Goal: Obtain resource: Download file/media

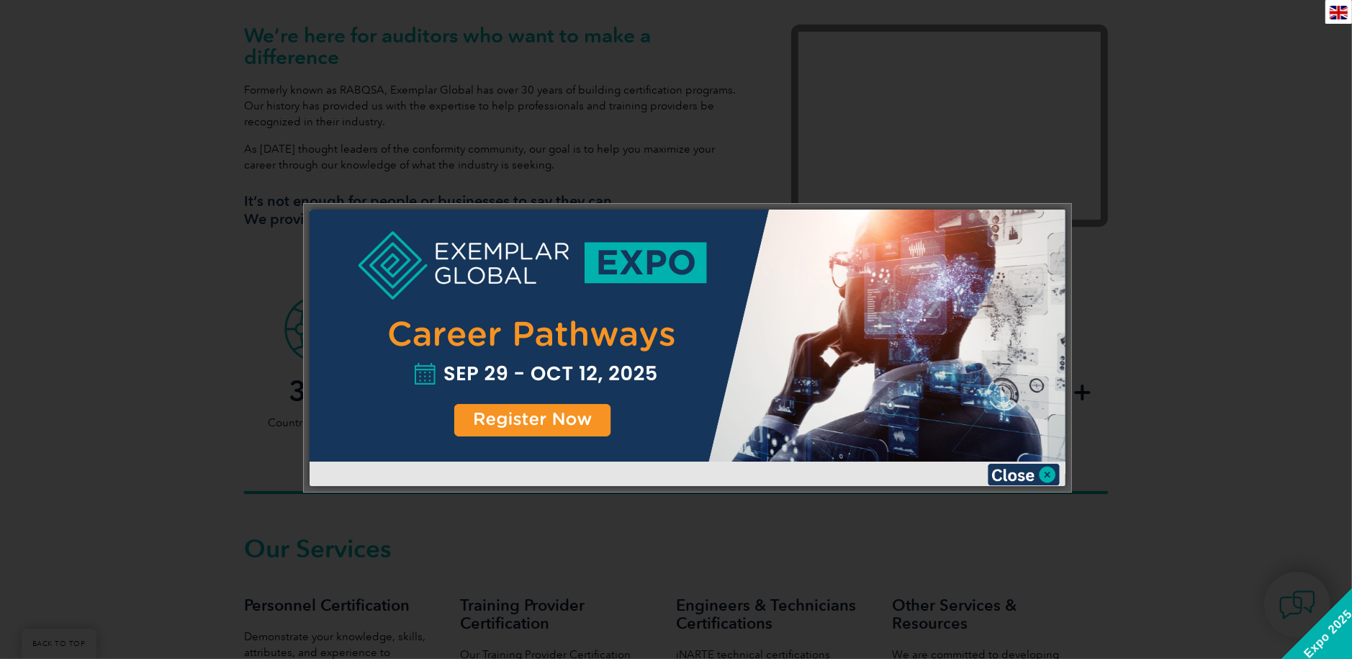
scroll to position [504, 0]
drag, startPoint x: 1171, startPoint y: 250, endPoint x: 1095, endPoint y: 268, distance: 78.2
click at [1170, 250] on div at bounding box center [676, 329] width 1352 height 659
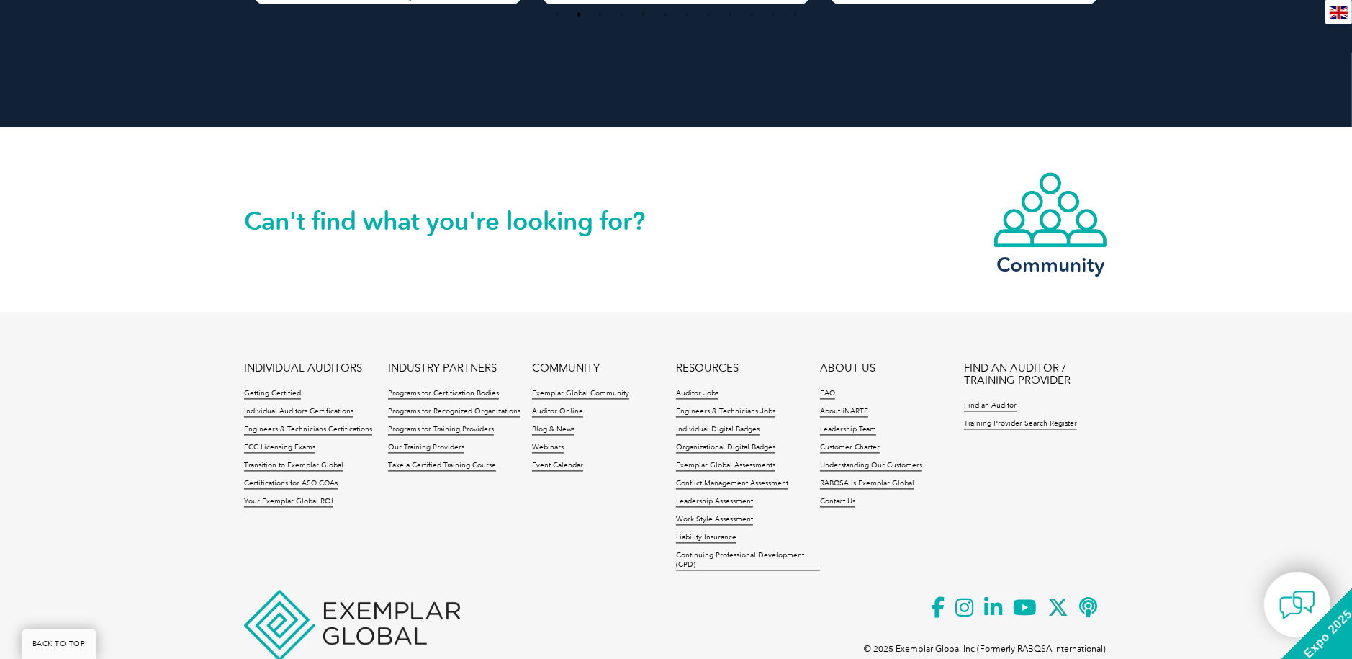
scroll to position [3283, 0]
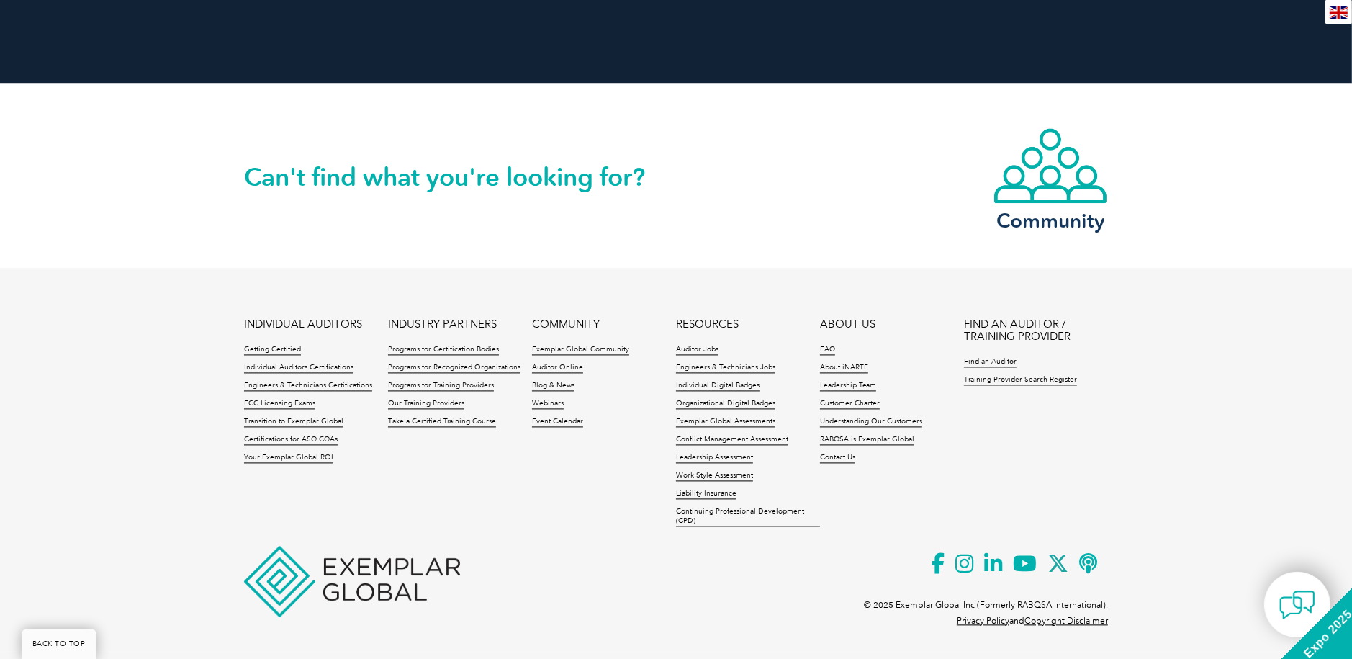
drag, startPoint x: 0, startPoint y: 552, endPoint x: 54, endPoint y: 531, distance: 57.9
click at [8, 544] on footer "INDIVIDUAL AUDITORS Getting Certified Individual Auditors Certifications Engine…" at bounding box center [676, 459] width 1352 height 383
click at [761, 202] on div "Can't find what you're looking for? Community" at bounding box center [676, 175] width 864 height 184
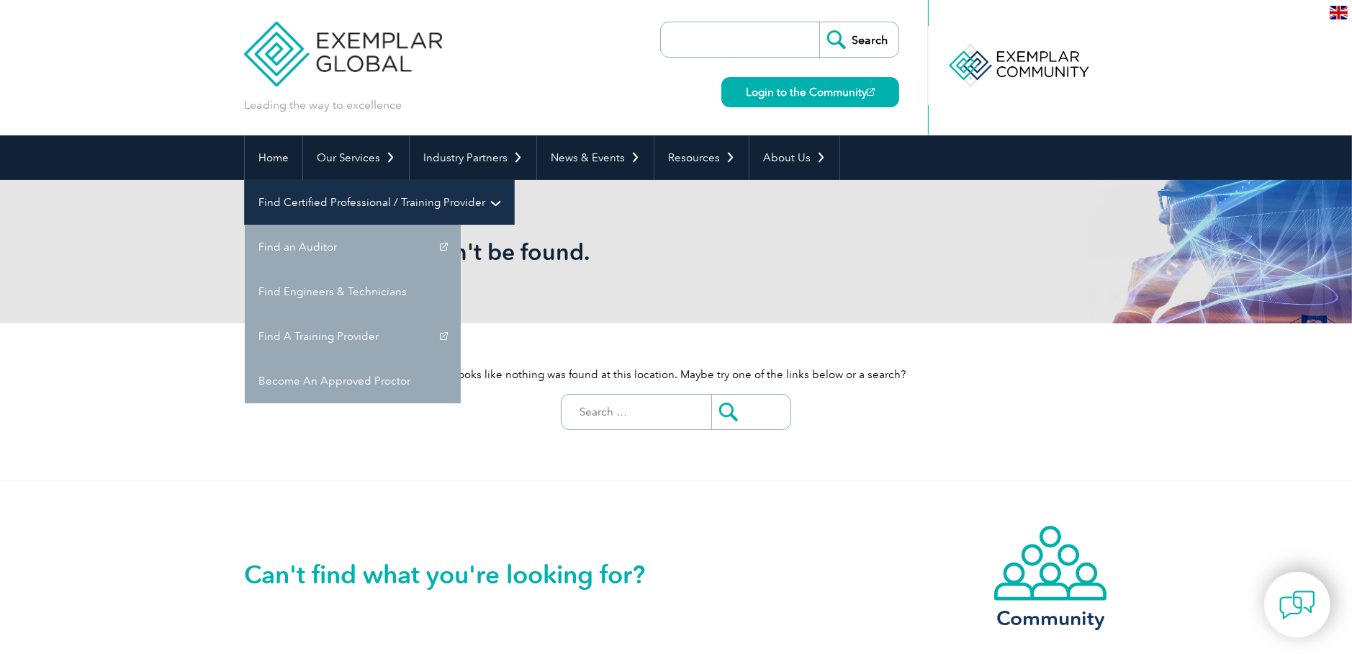
click at [514, 180] on link "Find Certified Professional / Training Provider" at bounding box center [379, 202] width 269 height 45
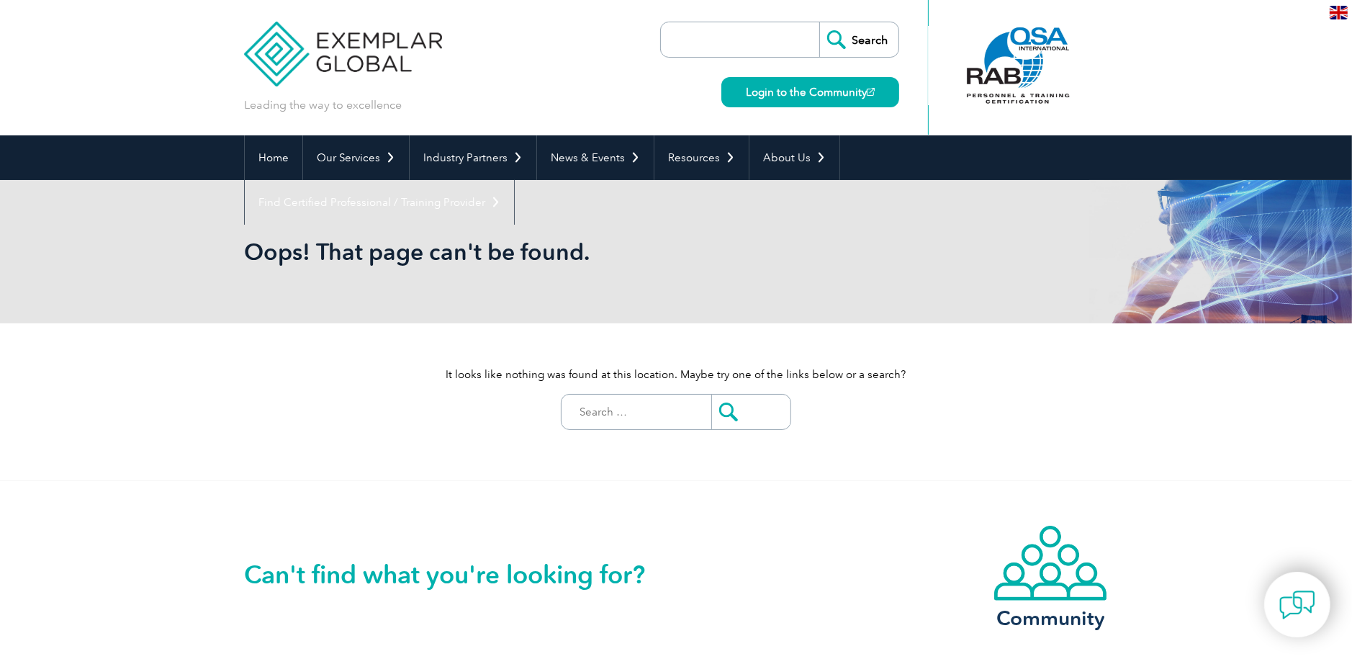
drag, startPoint x: 964, startPoint y: 371, endPoint x: 697, endPoint y: 255, distance: 290.8
click at [957, 367] on p "It looks like nothing was found at this location. Maybe try one of the links be…" at bounding box center [676, 374] width 864 height 16
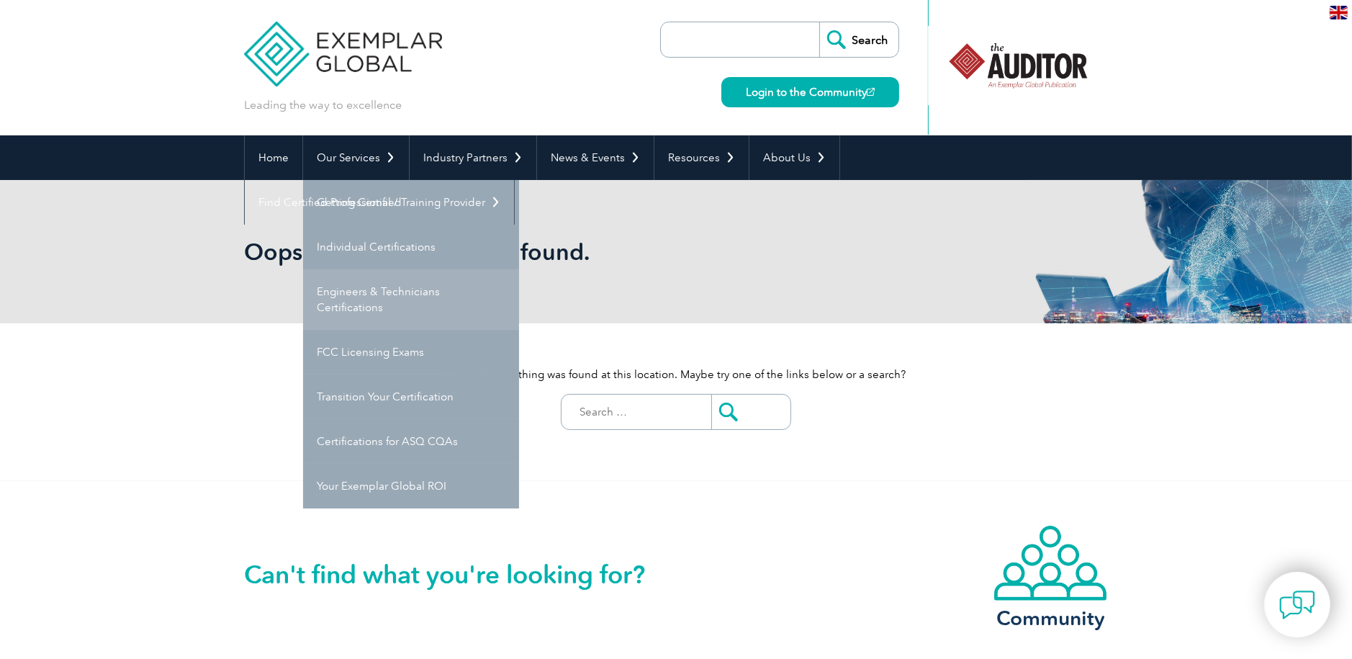
click at [361, 292] on link "Engineers & Technicians Certifications" at bounding box center [411, 299] width 216 height 60
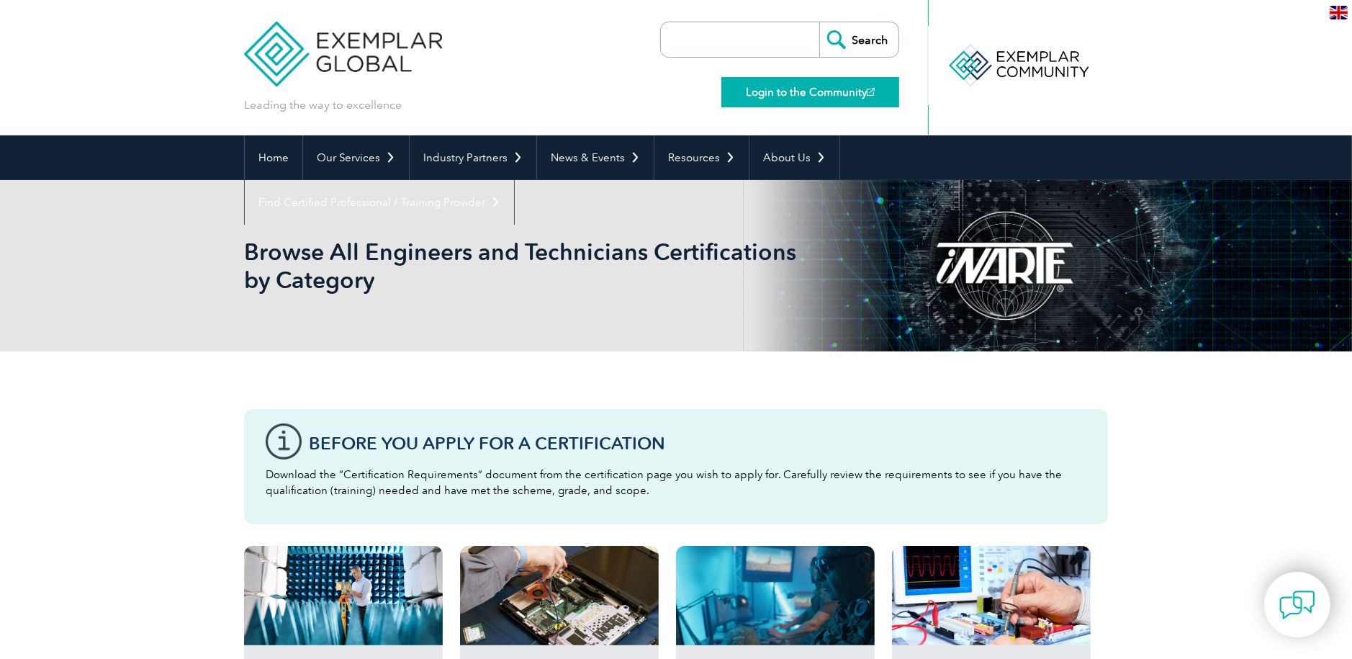
click at [839, 96] on link "Login to the Community" at bounding box center [810, 92] width 178 height 30
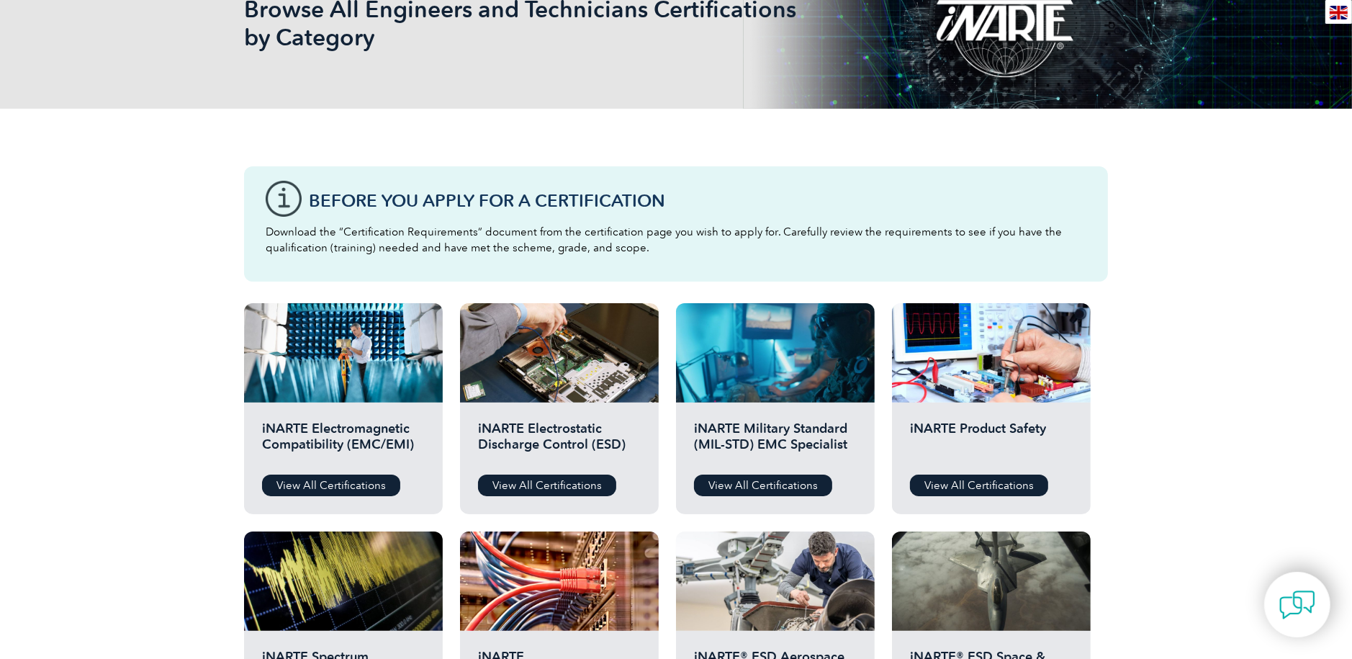
scroll to position [72, 0]
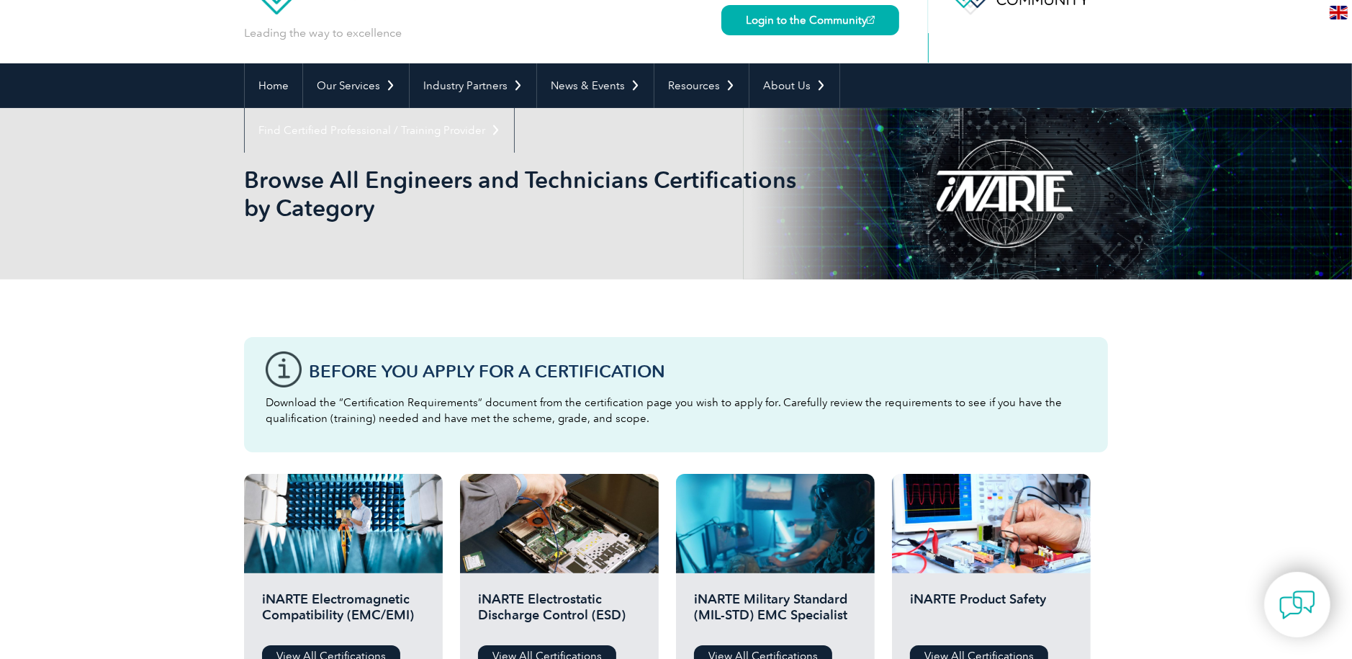
click at [426, 181] on h1 "Browse All Engineers and Technicians Certifications by Category" at bounding box center [520, 194] width 553 height 56
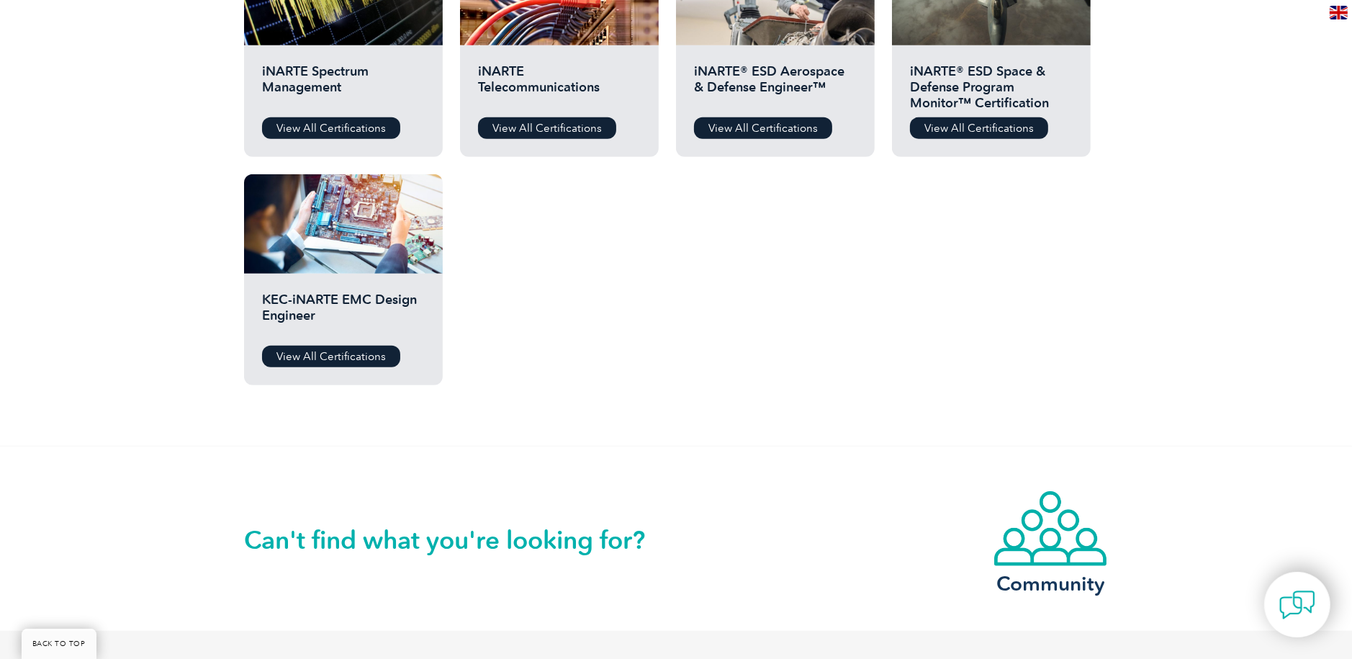
scroll to position [936, 0]
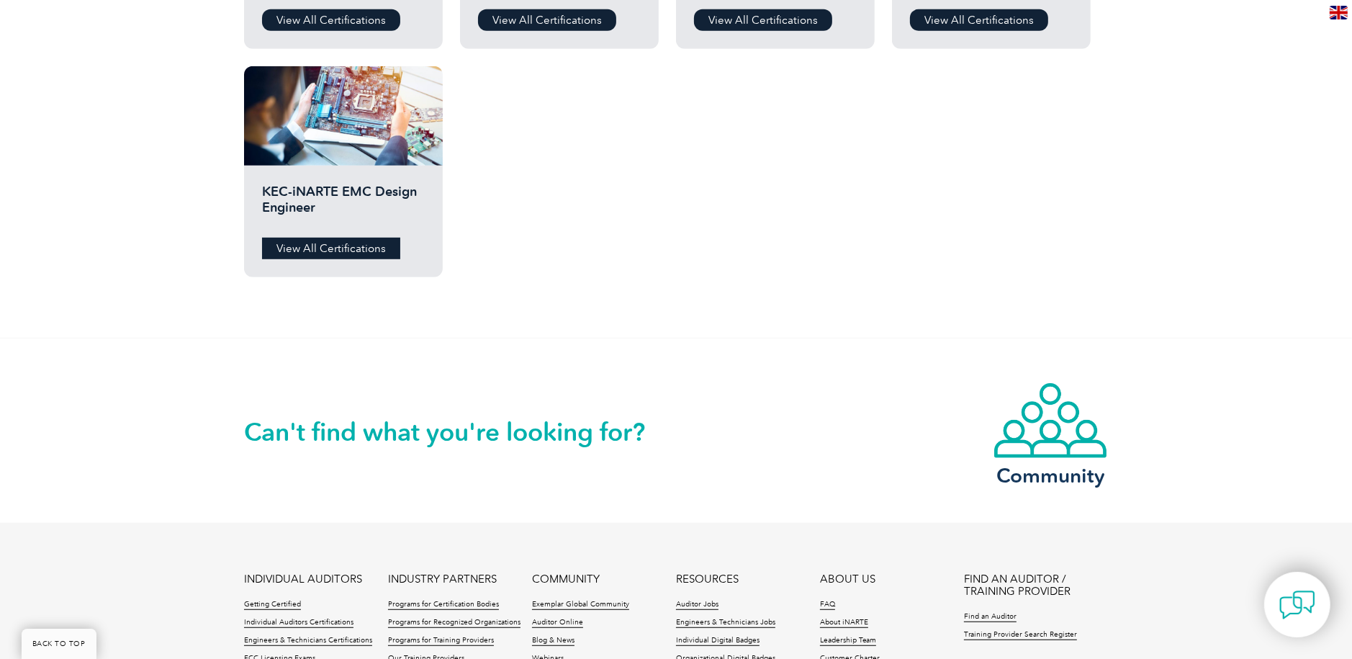
click at [356, 247] on link "View All Certifications" at bounding box center [331, 249] width 138 height 22
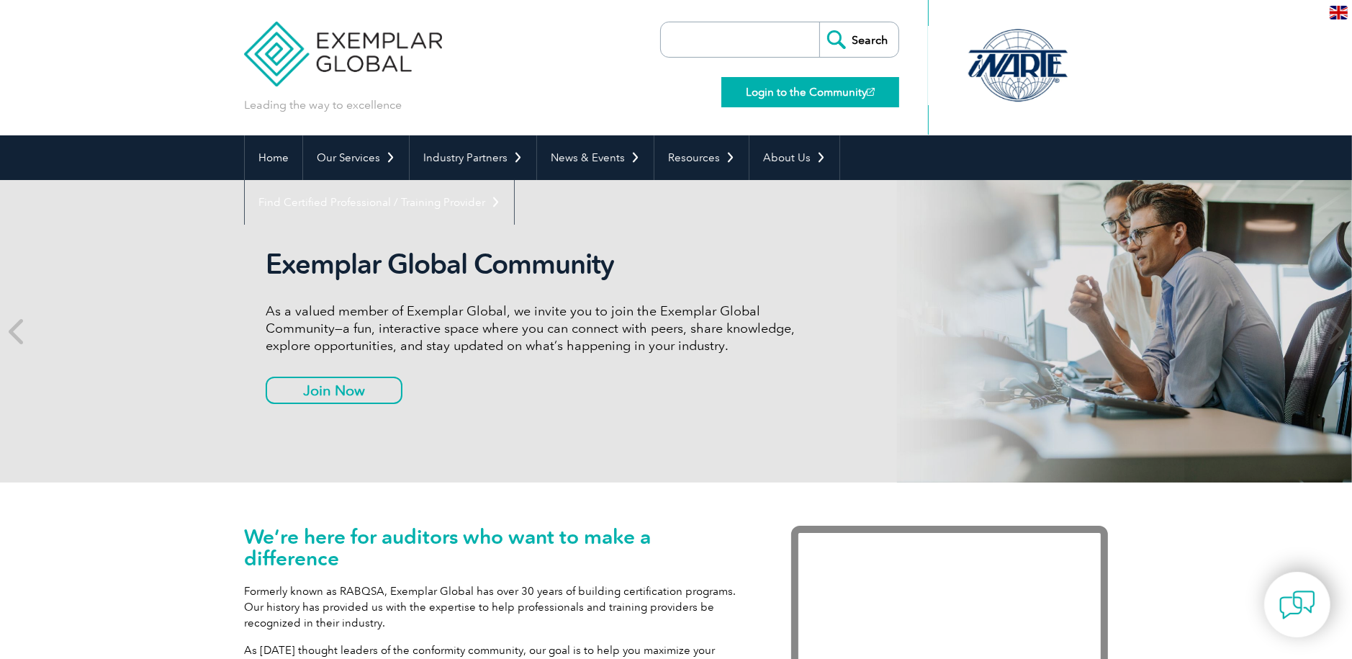
click at [831, 90] on link "Login to the Community" at bounding box center [810, 92] width 178 height 30
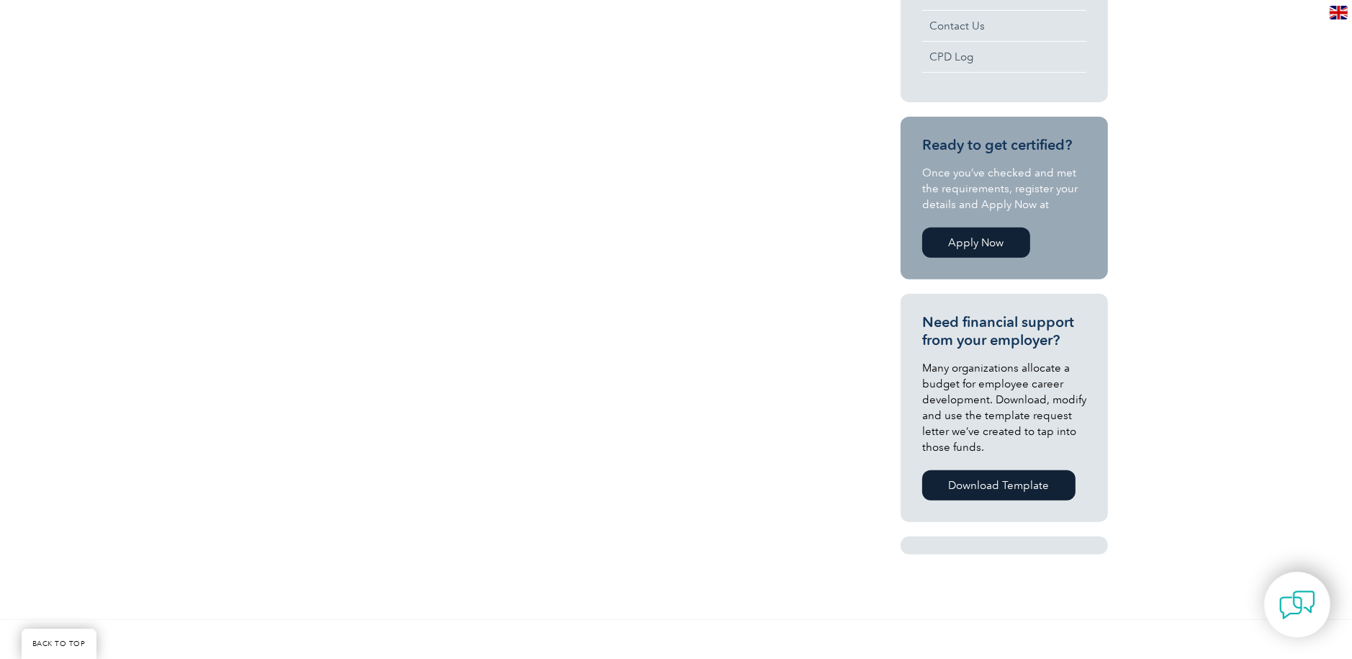
scroll to position [720, 0]
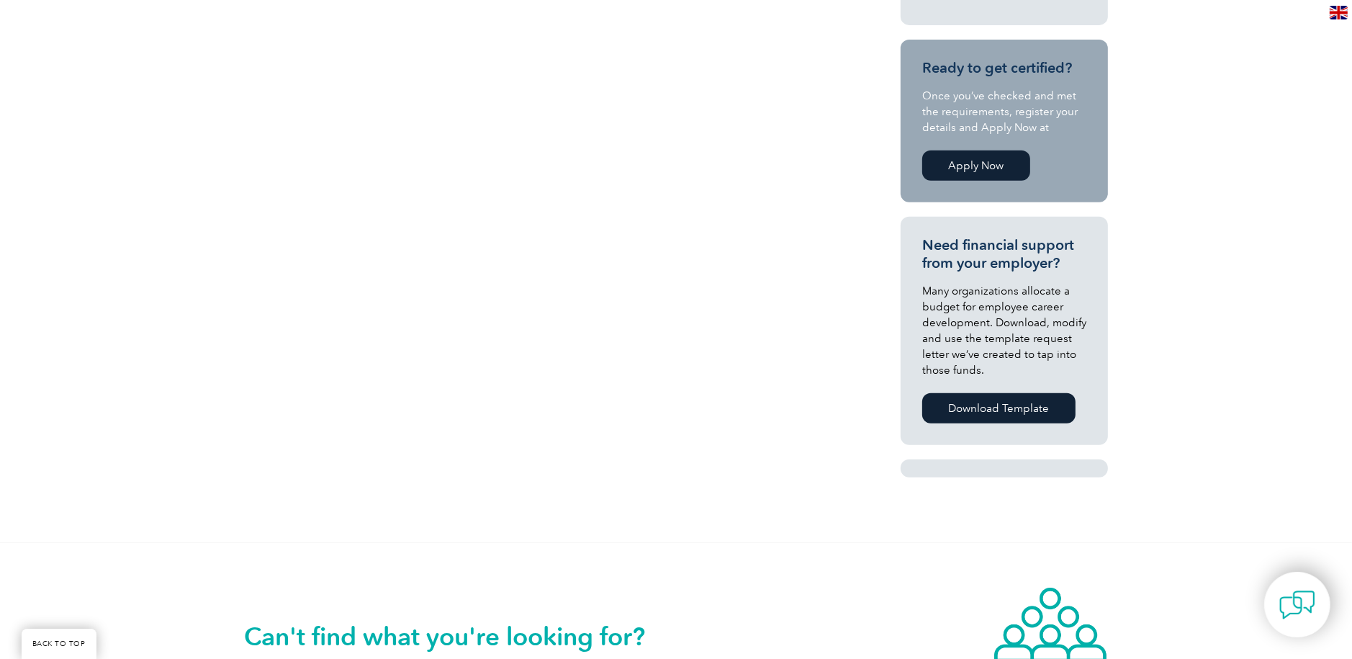
click at [1005, 395] on link "Download Template" at bounding box center [998, 408] width 153 height 30
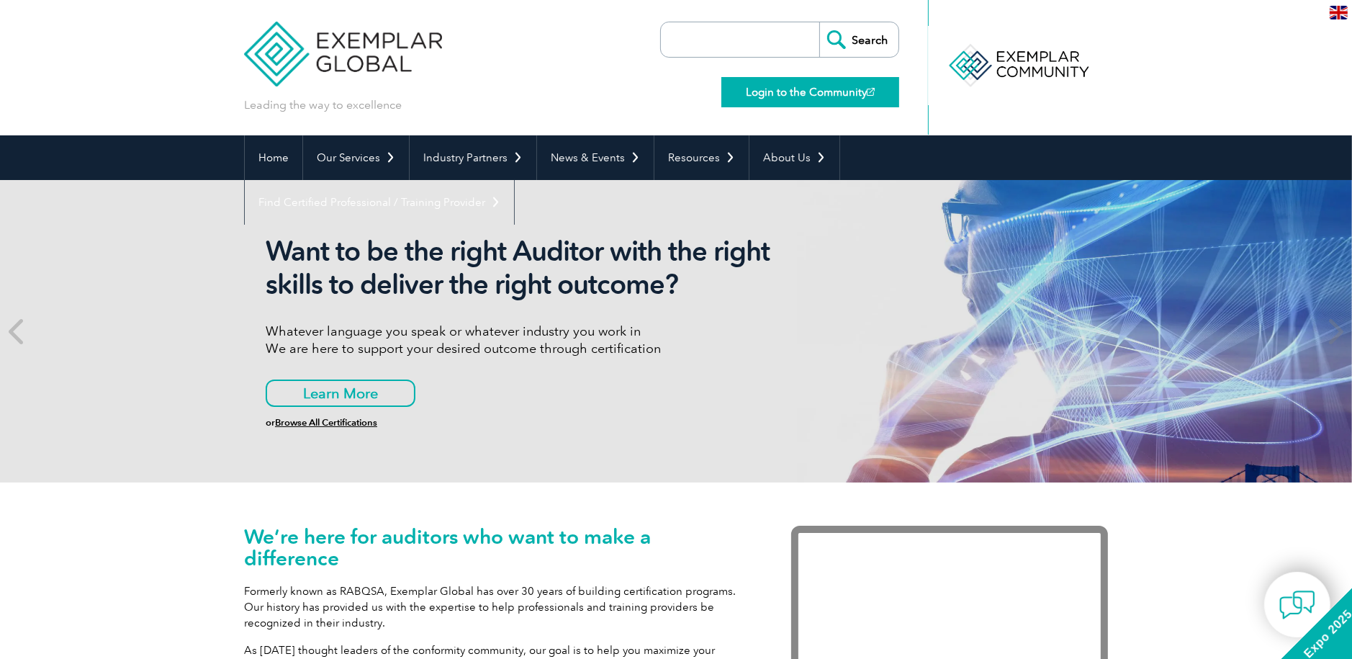
click at [835, 87] on link "Login to the Community" at bounding box center [810, 92] width 178 height 30
